Goal: Find specific page/section: Find specific page/section

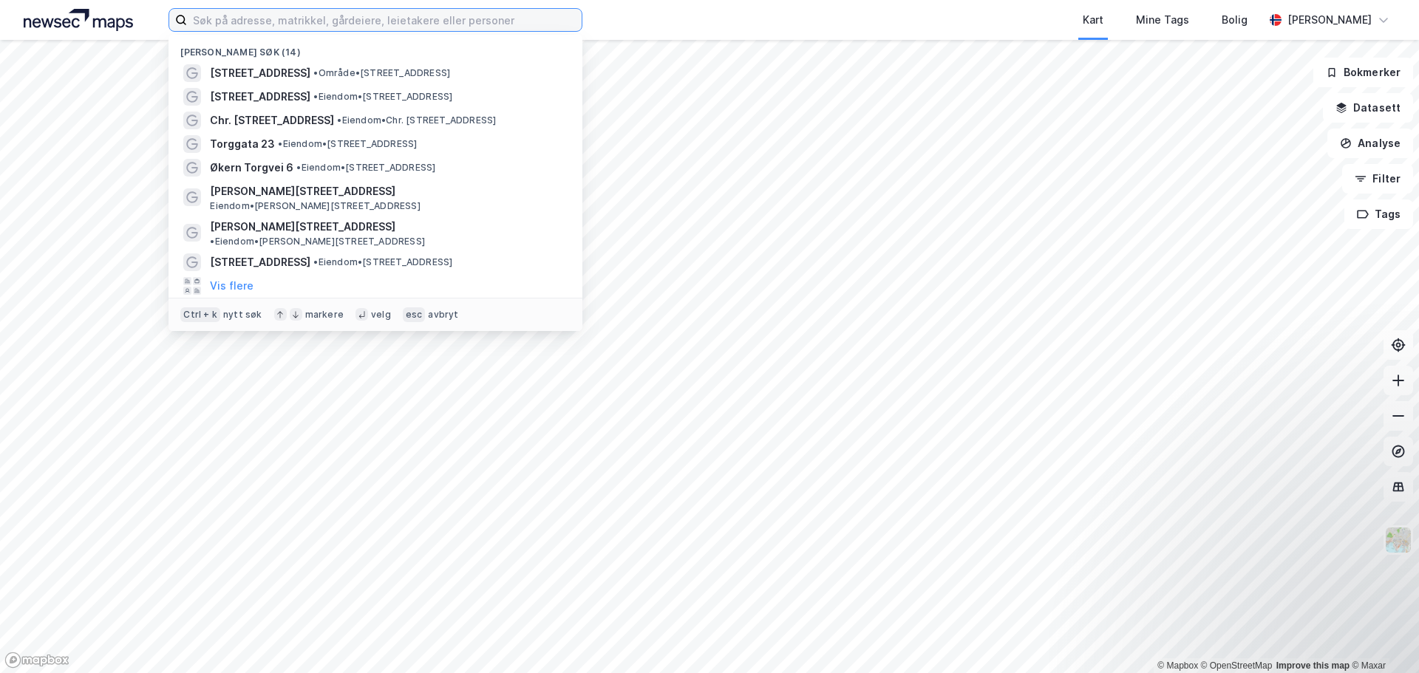
click at [523, 23] on input at bounding box center [384, 20] width 395 height 22
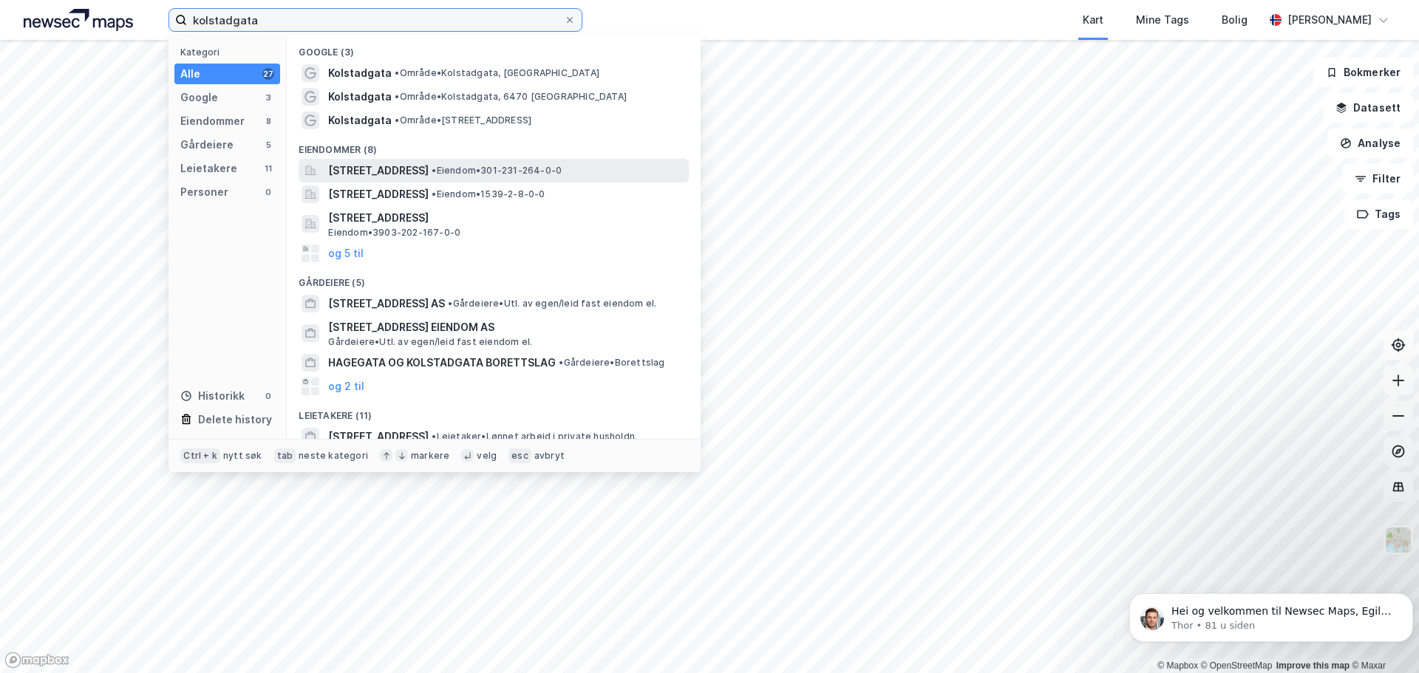
type input "kolstadgata"
click at [429, 171] on span "[STREET_ADDRESS]" at bounding box center [378, 171] width 101 height 18
